Goal: Information Seeking & Learning: Learn about a topic

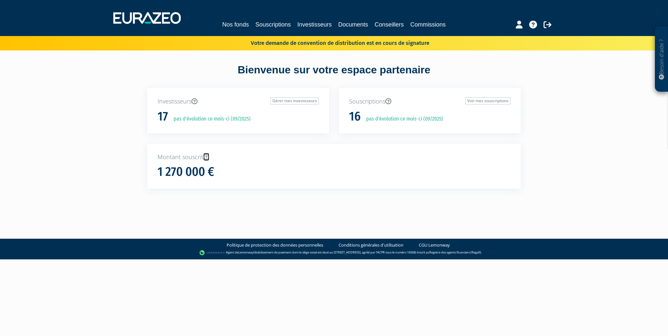
click at [207, 157] on icon at bounding box center [206, 157] width 6 height 6
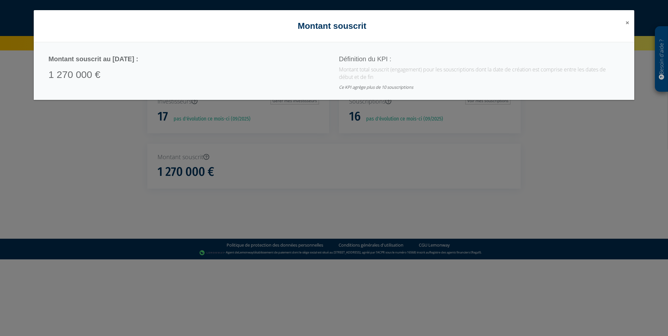
click at [627, 24] on span "×" at bounding box center [628, 22] width 4 height 9
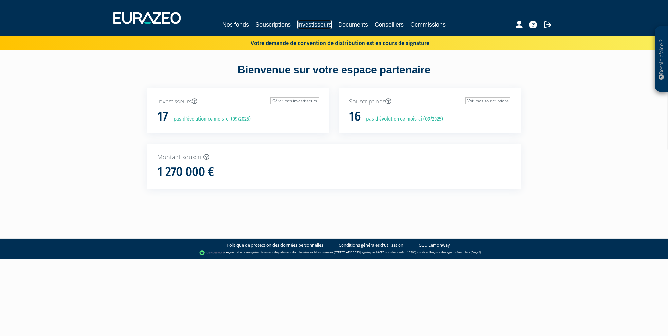
click at [319, 25] on link "Investisseurs" at bounding box center [314, 24] width 34 height 9
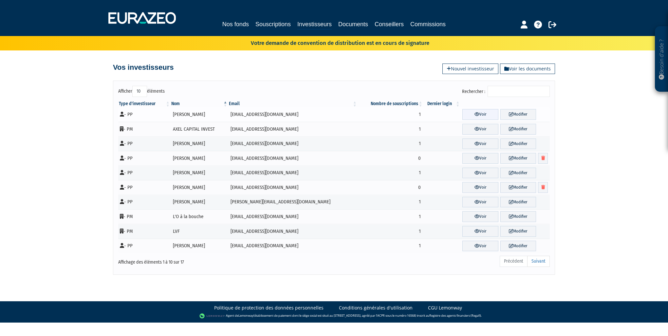
click at [471, 116] on link "Voir" at bounding box center [481, 114] width 36 height 11
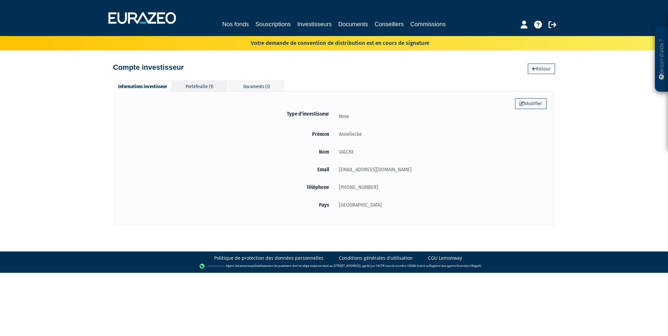
click at [206, 88] on div "Portefeuille (1)" at bounding box center [200, 86] width 56 height 11
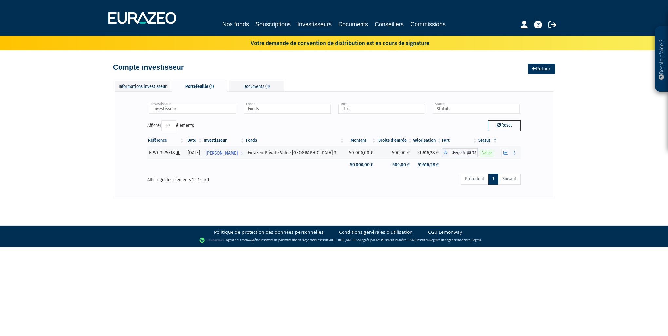
click at [542, 69] on link "Retour" at bounding box center [541, 69] width 27 height 10
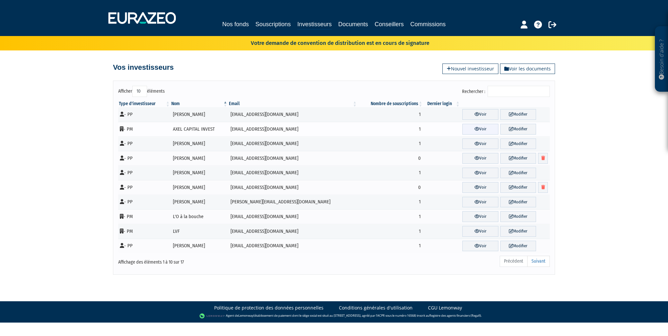
click at [476, 131] on link "Voir" at bounding box center [481, 129] width 36 height 11
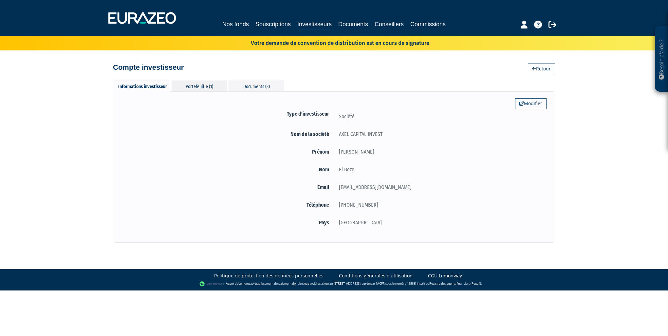
click at [212, 86] on div "Portefeuille (1)" at bounding box center [200, 86] width 56 height 11
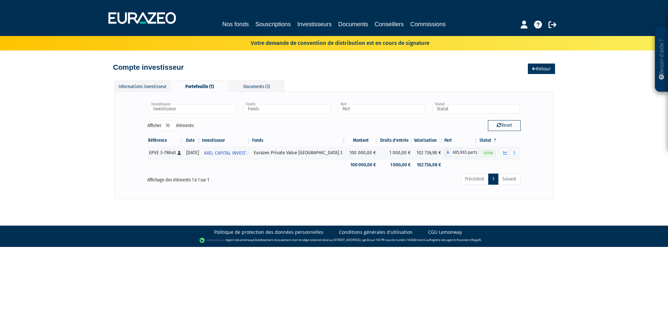
click at [541, 70] on link "Retour" at bounding box center [541, 69] width 27 height 10
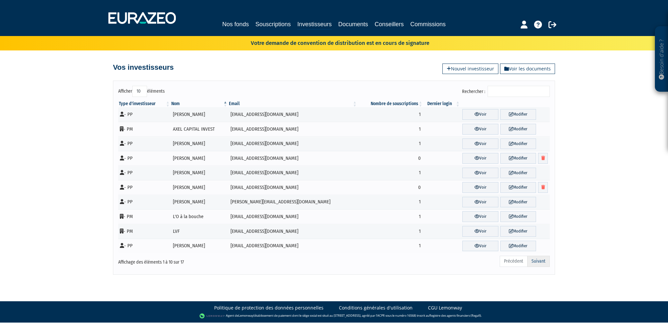
click at [539, 262] on link "Suivant" at bounding box center [538, 261] width 23 height 11
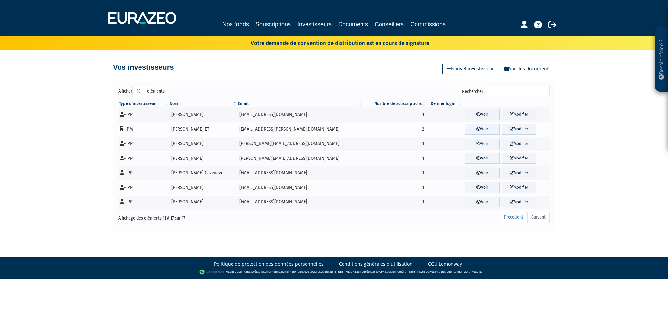
click at [484, 131] on link "Voir" at bounding box center [482, 129] width 34 height 11
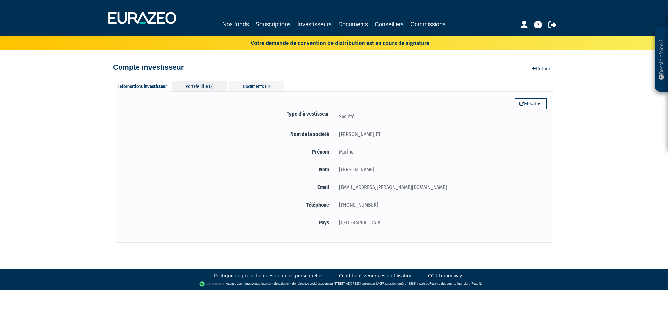
click at [206, 85] on div "Portefeuille (2)" at bounding box center [200, 86] width 56 height 11
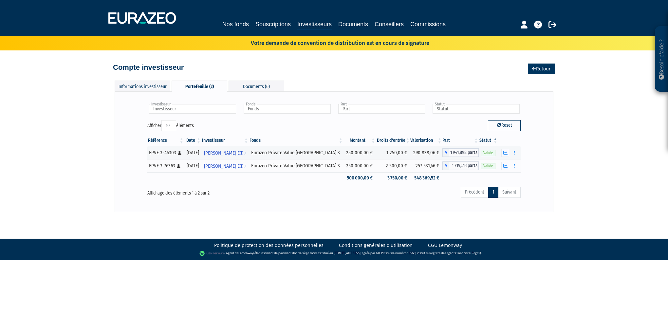
click at [535, 71] on link "Retour" at bounding box center [541, 69] width 27 height 10
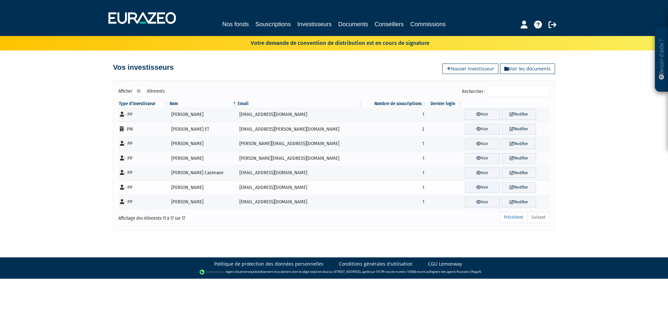
click at [476, 186] on icon at bounding box center [478, 187] width 5 height 4
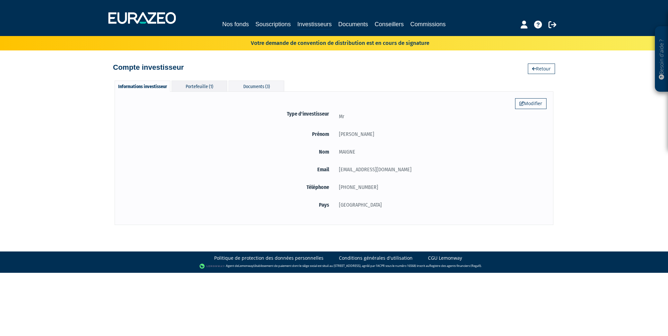
click at [193, 88] on div "Portefeuille (1)" at bounding box center [200, 86] width 56 height 11
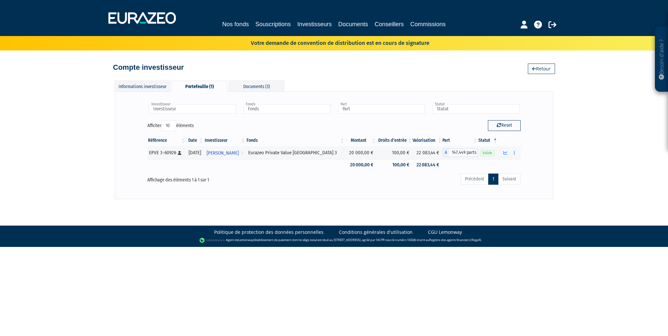
click at [468, 179] on ul "Précédent 1 Suivant" at bounding box center [491, 179] width 60 height 11
click at [541, 67] on link "Retour" at bounding box center [541, 69] width 27 height 10
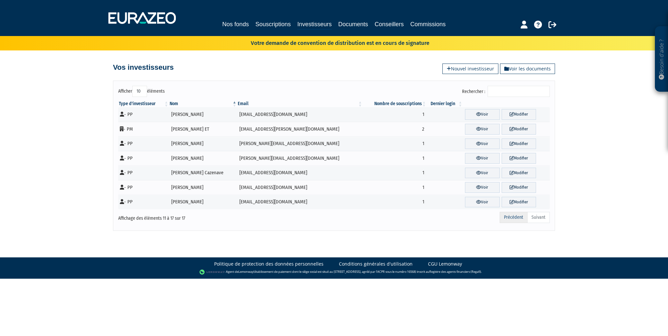
click at [513, 220] on link "Précédent" at bounding box center [514, 217] width 28 height 11
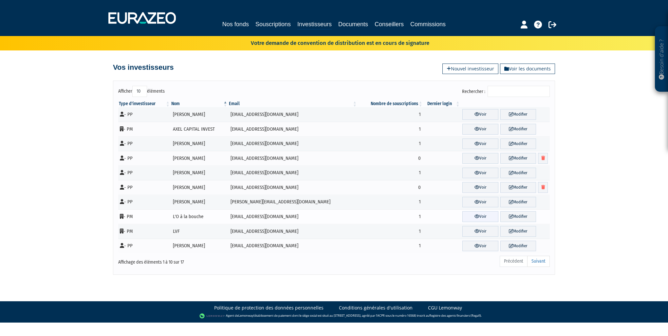
click at [470, 215] on link "Voir" at bounding box center [481, 216] width 36 height 11
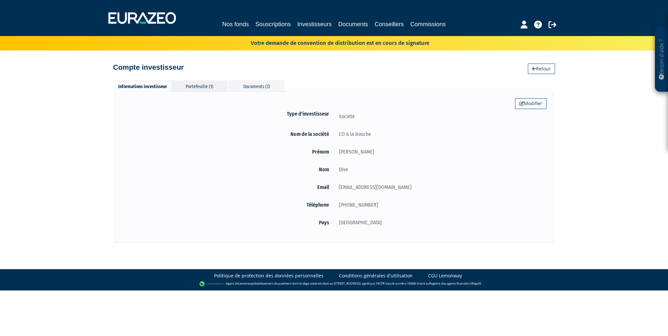
click at [201, 86] on div "Portefeuille (1)" at bounding box center [200, 86] width 56 height 11
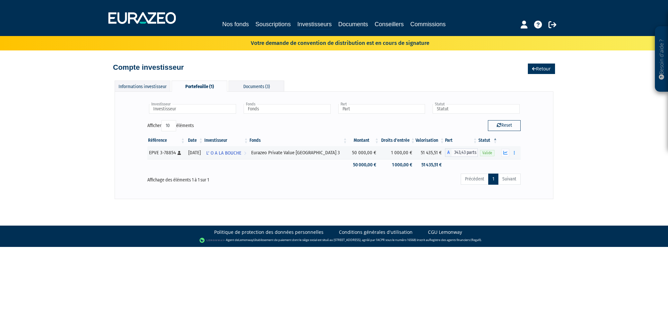
click at [534, 72] on link "Retour" at bounding box center [541, 69] width 27 height 10
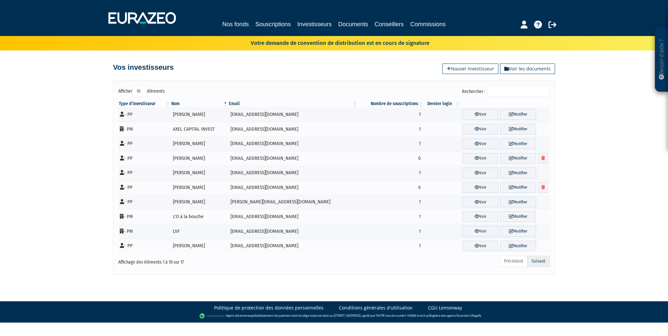
click at [546, 258] on link "Suivant" at bounding box center [538, 261] width 23 height 11
